Goal: Task Accomplishment & Management: Complete application form

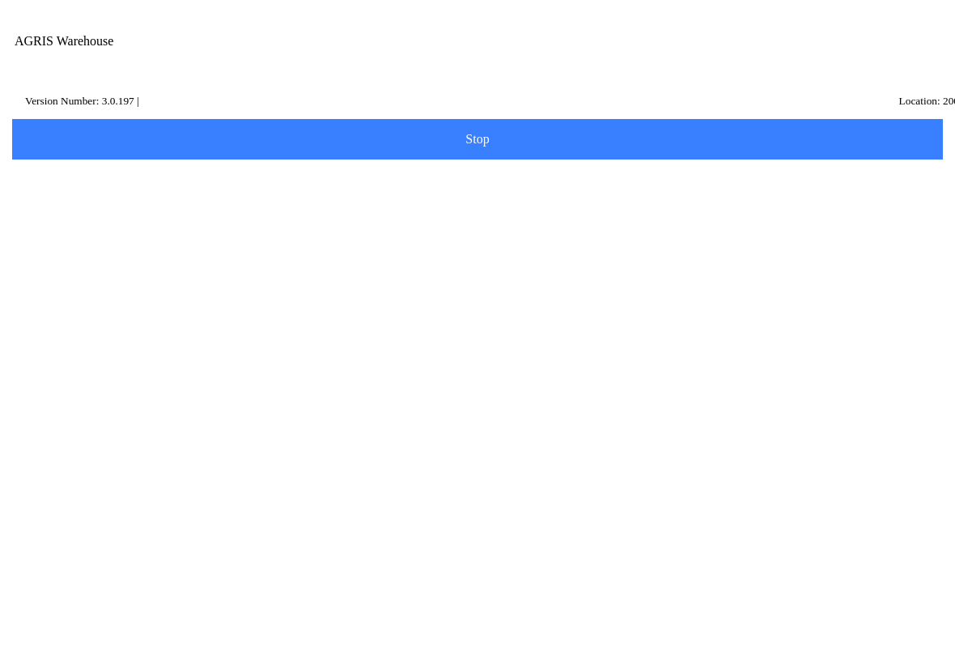
click at [286, 435] on ion-card-content "Transfer" at bounding box center [477, 434] width 913 height 100
click at [105, 172] on input "Transfer Location" at bounding box center [465, 163] width 889 height 30
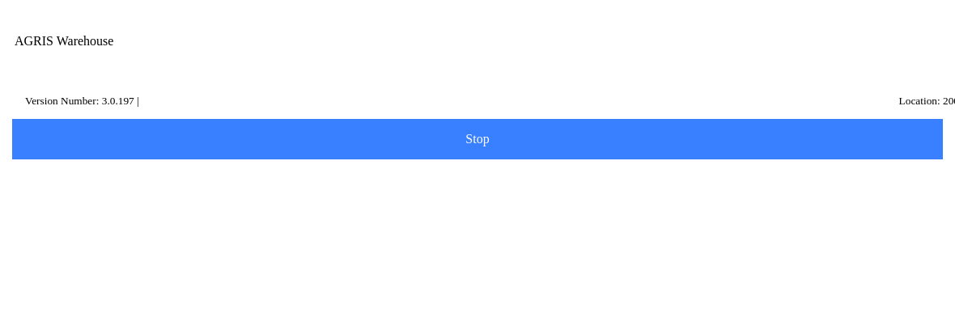
click at [210, 240] on ion-card-content "100 - Service & Supply Coop - [GEOGRAPHIC_DATA][PERSON_NAME]" at bounding box center [477, 223] width 913 height 50
type input "100 - Service & Supply Coop - [GEOGRAPHIC_DATA][PERSON_NAME]"
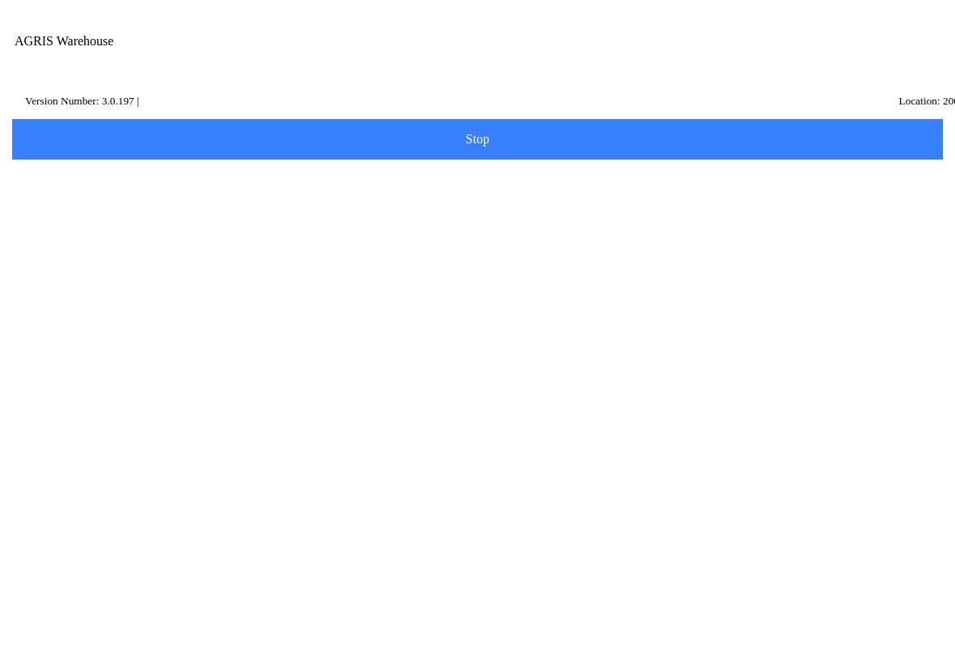
click at [492, 226] on span "Next" at bounding box center [478, 217] width 910 height 18
click at [74, 218] on input "Description" at bounding box center [465, 209] width 889 height 30
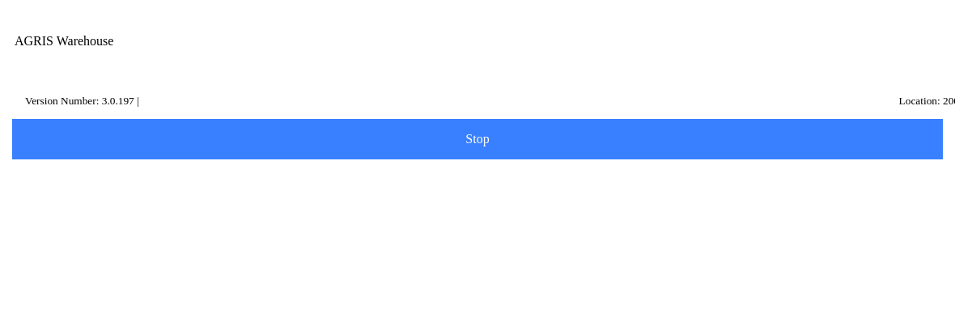
type input "rem"
click at [0, 0] on slot "Search" at bounding box center [0, 0] width 0 height 0
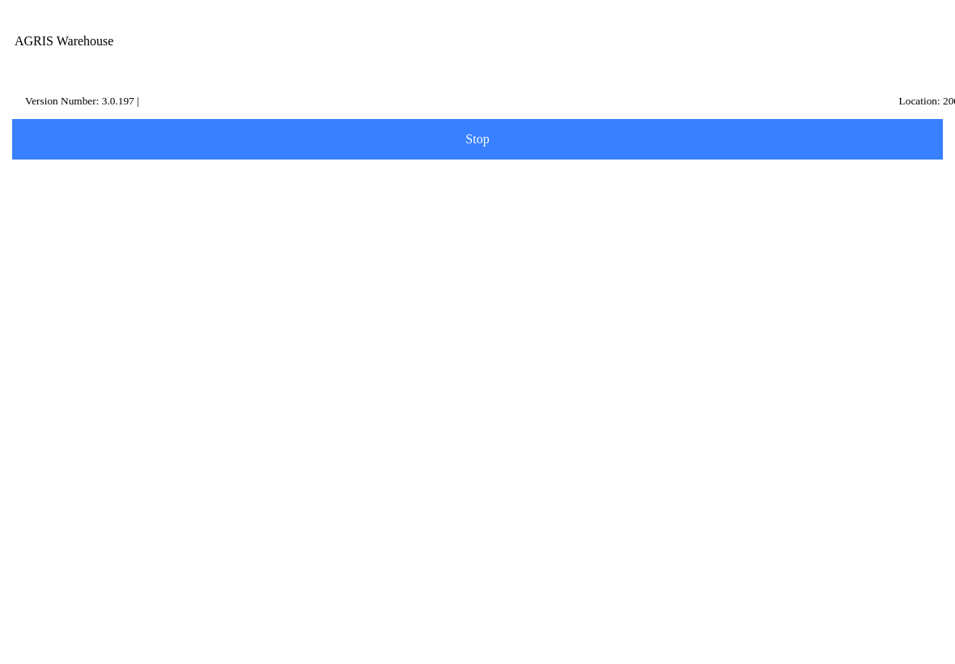
scroll to position [536, 0]
click at [149, 347] on ion-row "Price: 0 /" at bounding box center [477, 338] width 873 height 18
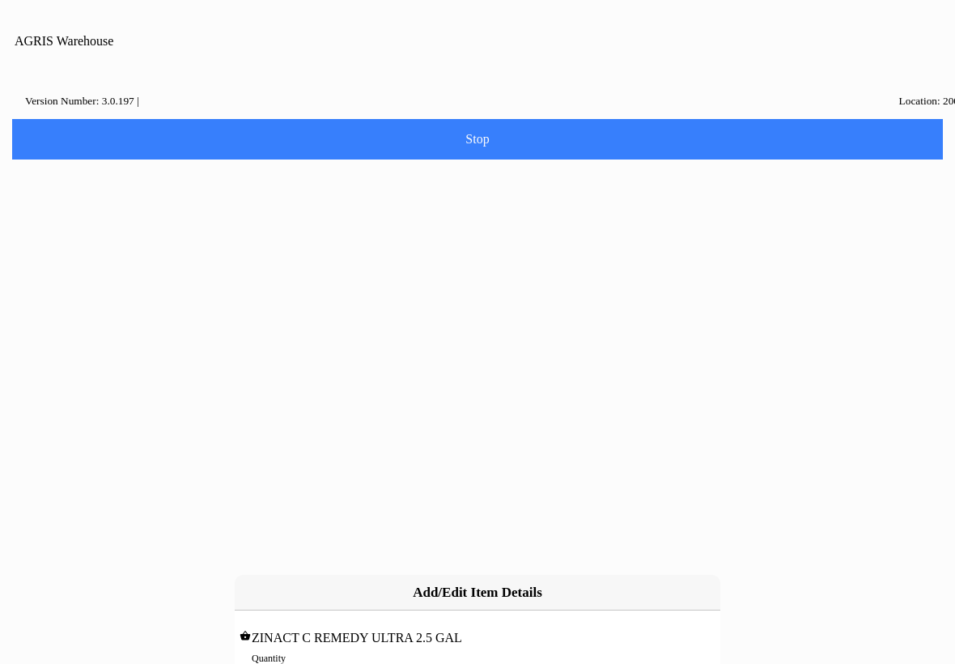
click at [257, 660] on input "0" at bounding box center [478, 675] width 452 height 30
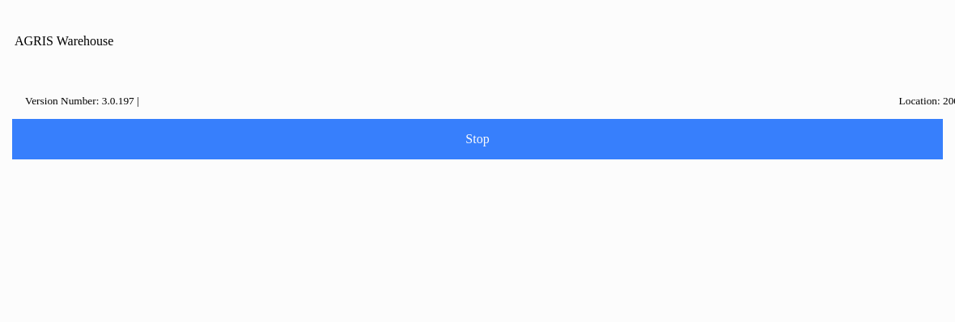
type input "5"
click at [0, 0] on slot "Add" at bounding box center [0, 0] width 0 height 0
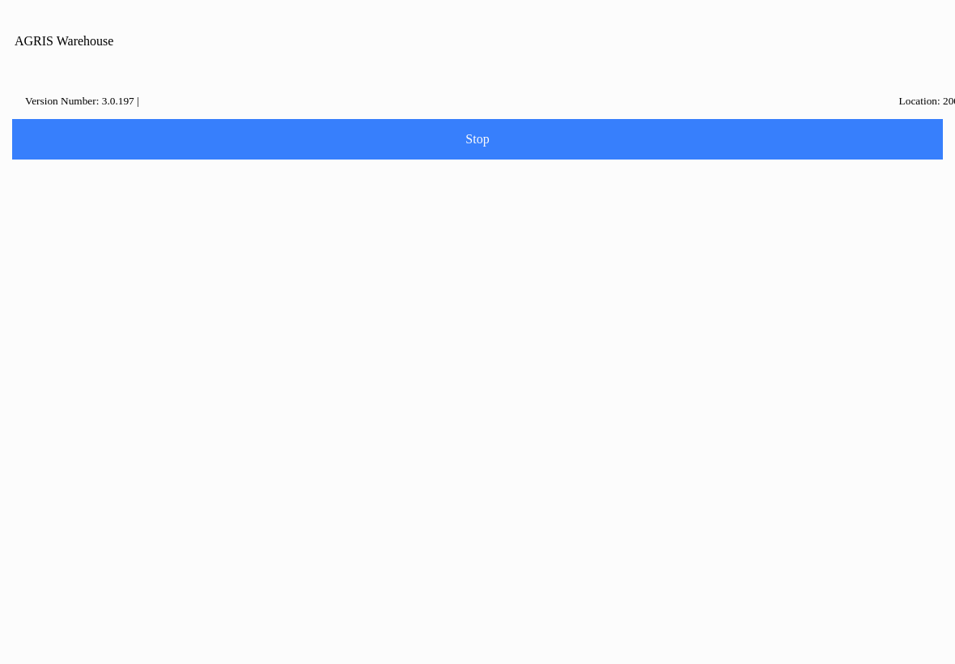
click at [550, 372] on button "Continue" at bounding box center [532, 373] width 109 height 36
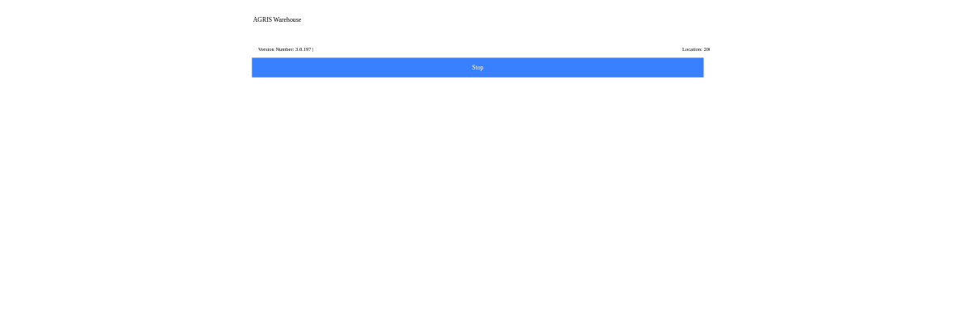
scroll to position [1, 0]
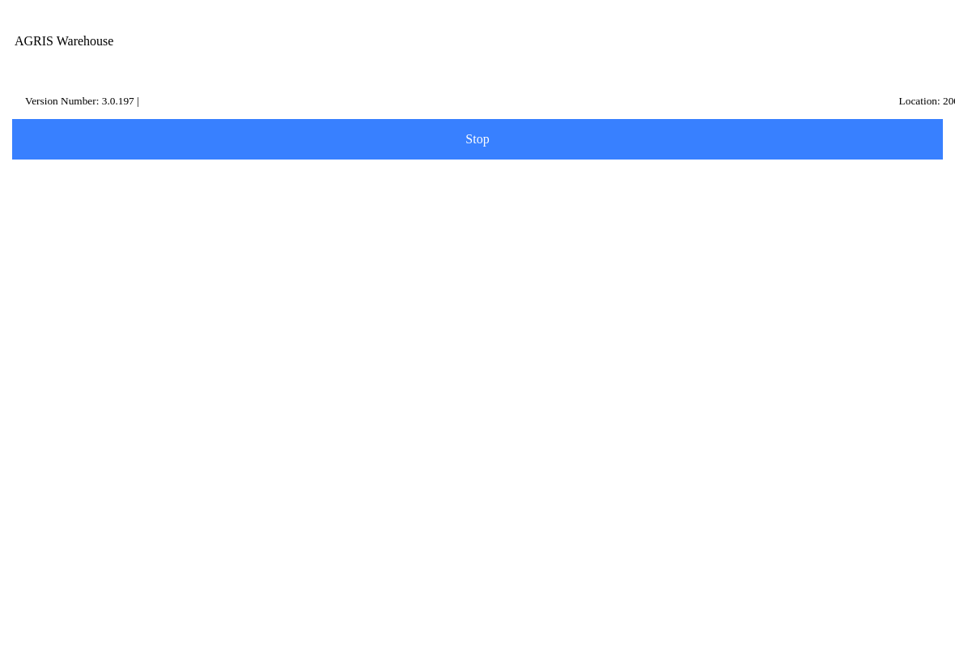
click at [0, 0] on slot "Add Item" at bounding box center [0, 0] width 0 height 0
click at [118, 223] on input "Description" at bounding box center [465, 208] width 889 height 30
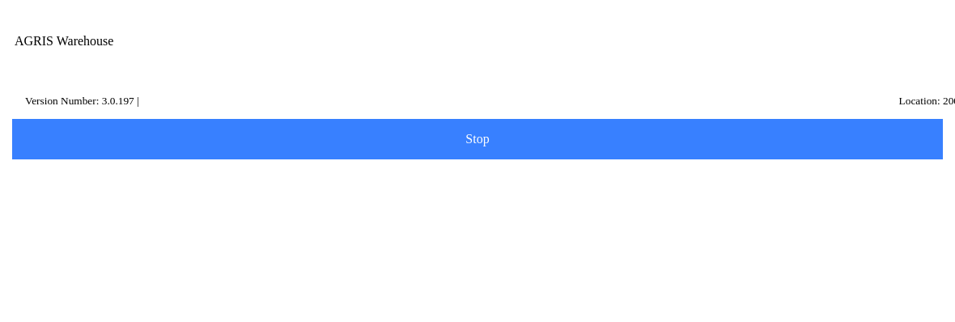
type input "rem"
click at [0, 0] on slot "Search" at bounding box center [0, 0] width 0 height 0
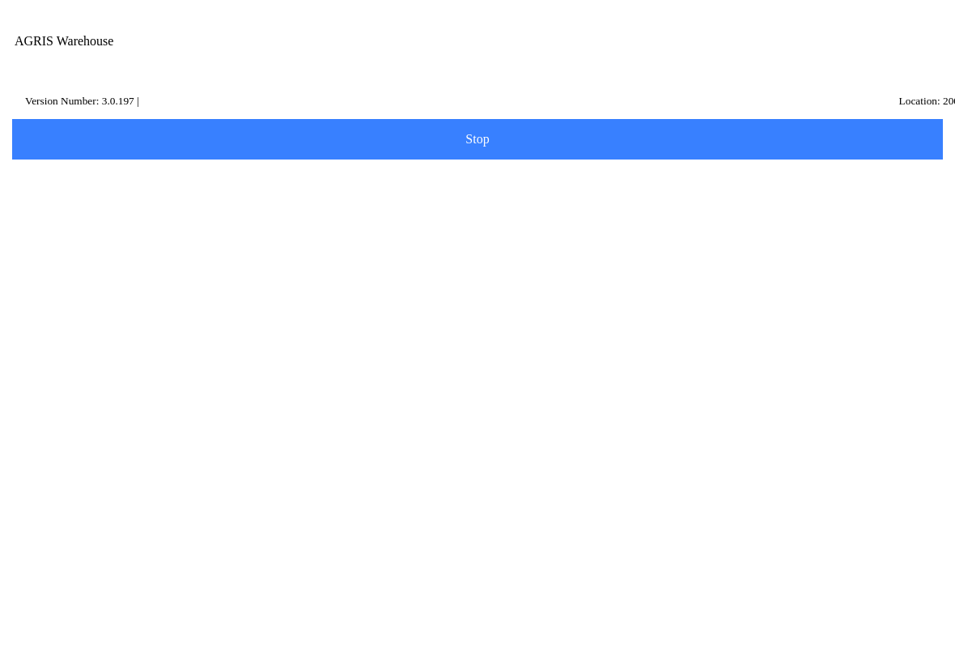
scroll to position [388, 0]
click at [101, 347] on ion-row "Price: 78.5 /" at bounding box center [477, 338] width 873 height 18
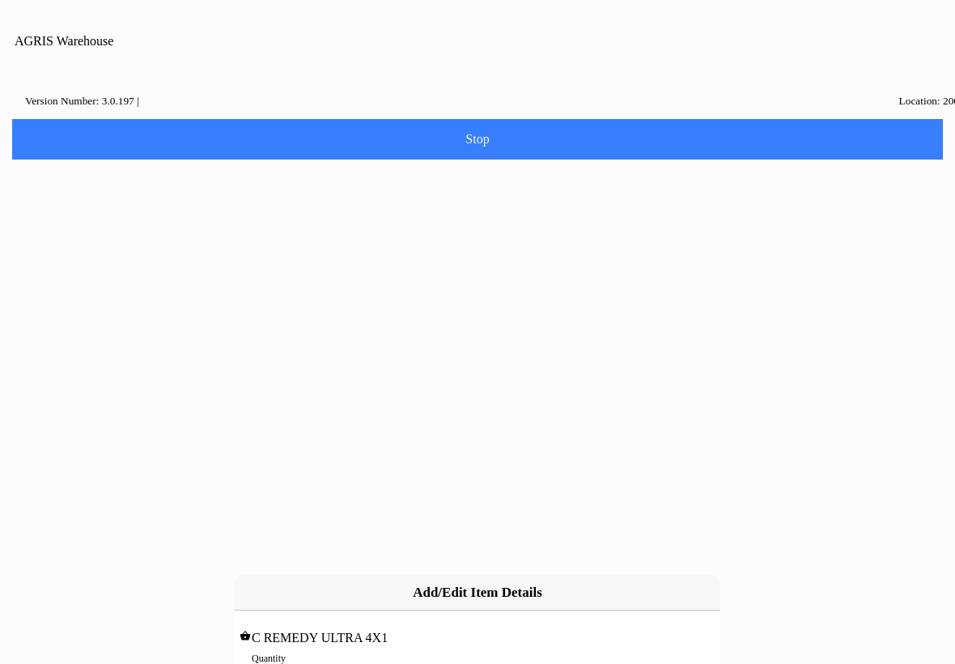
click at [265, 660] on input "0" at bounding box center [478, 675] width 452 height 30
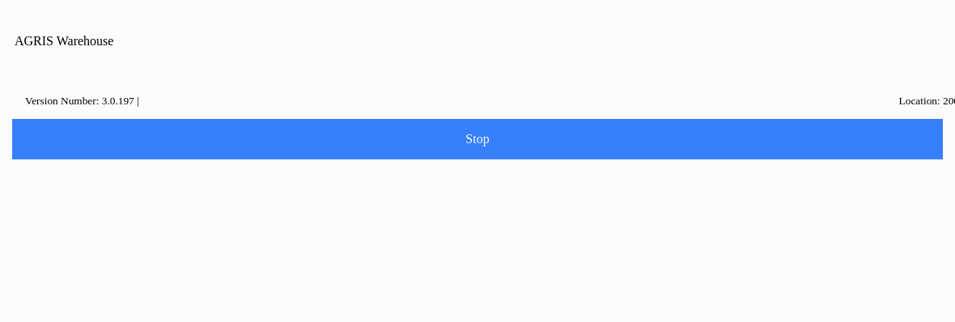
type input "1"
click at [0, 0] on slot "Add" at bounding box center [0, 0] width 0 height 0
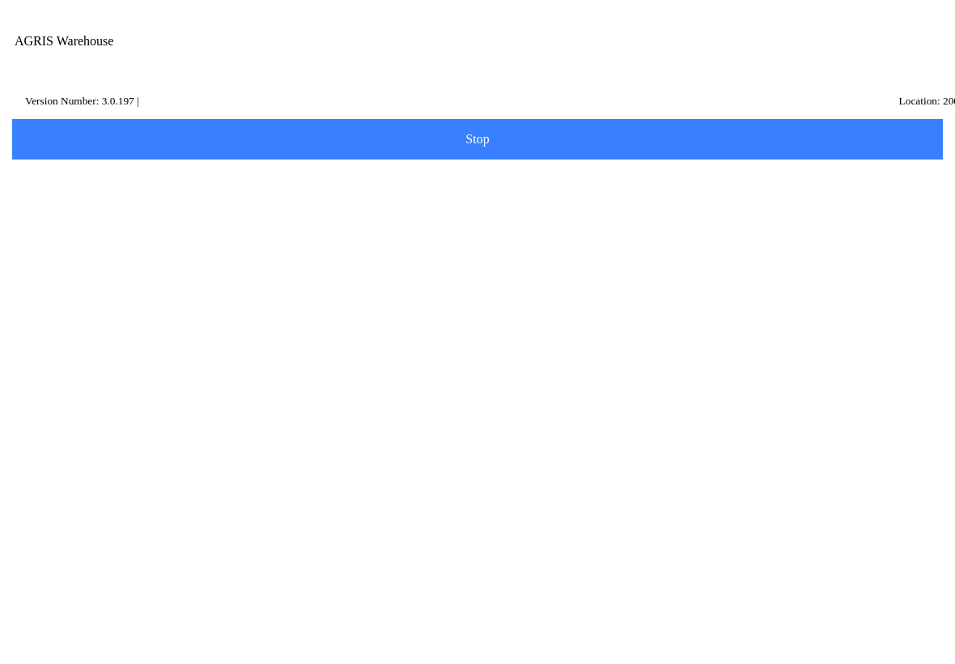
scroll to position [1, 0]
click at [495, 501] on span "Next" at bounding box center [478, 492] width 910 height 18
click at [494, 426] on span "Next" at bounding box center [478, 417] width 910 height 18
click at [0, 0] on slot "Done" at bounding box center [0, 0] width 0 height 0
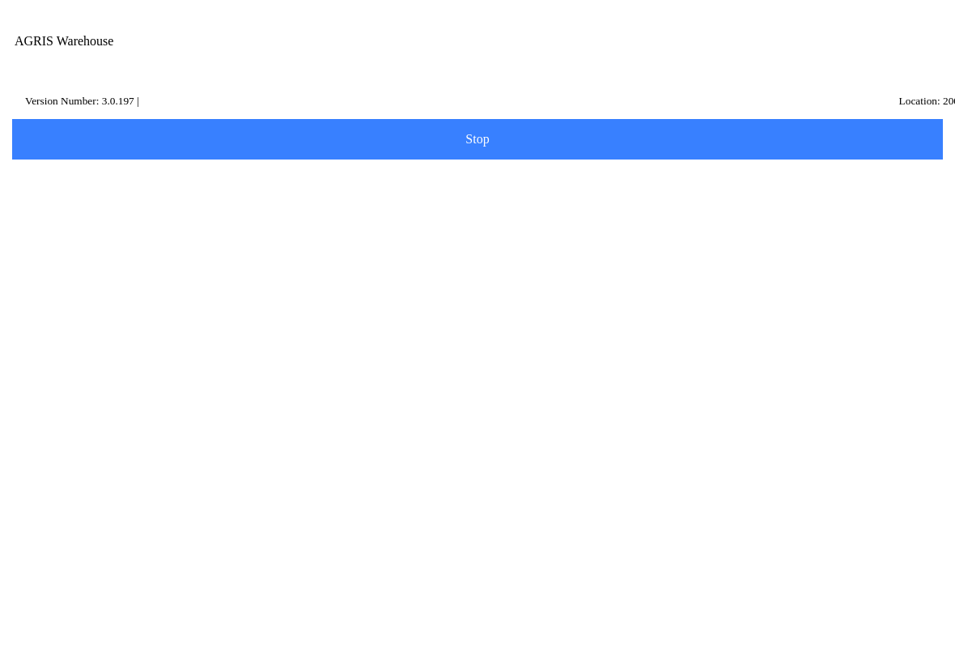
click at [0, 0] on slot "Exit to Main" at bounding box center [0, 0] width 0 height 0
